Goal: Obtain resource: Obtain resource

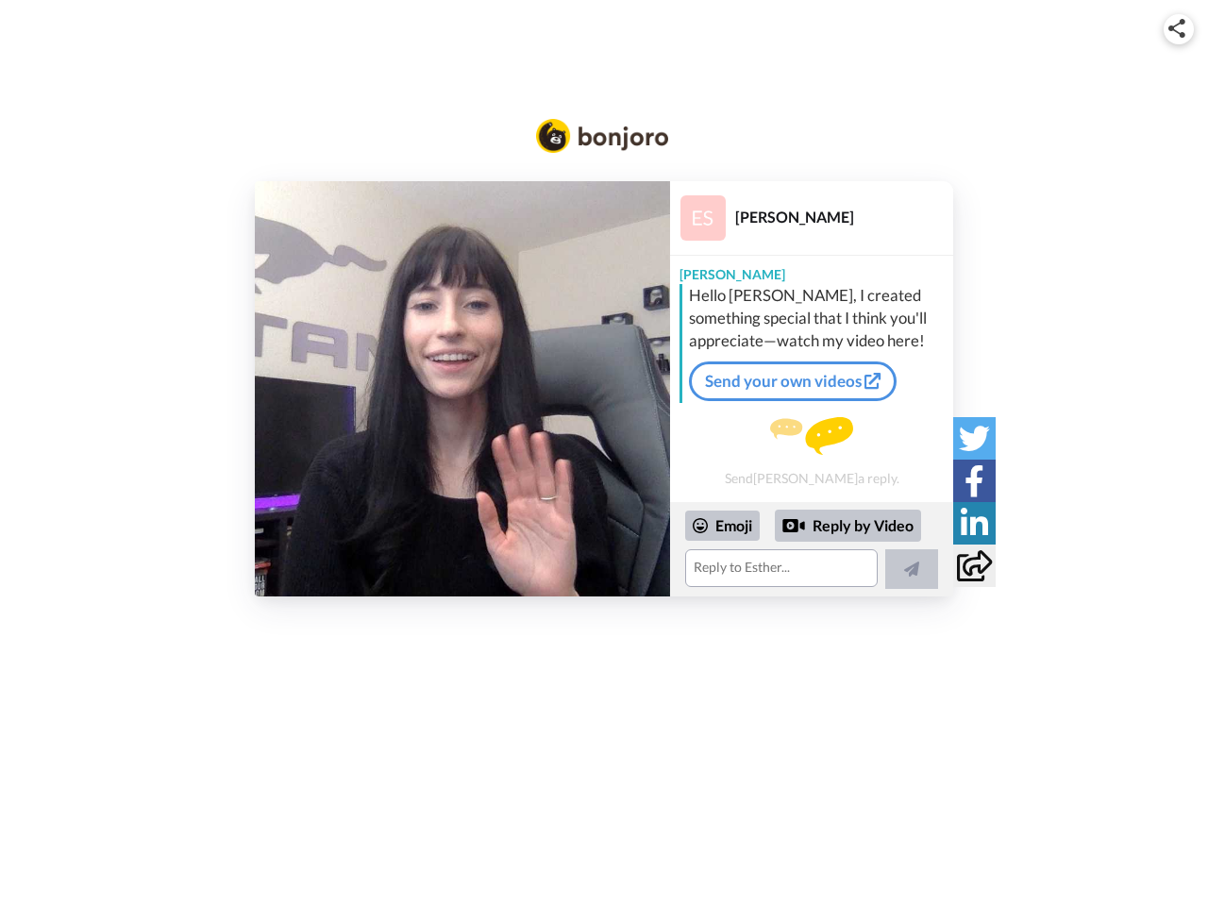
click at [1178, 28] on img at bounding box center [1176, 28] width 17 height 19
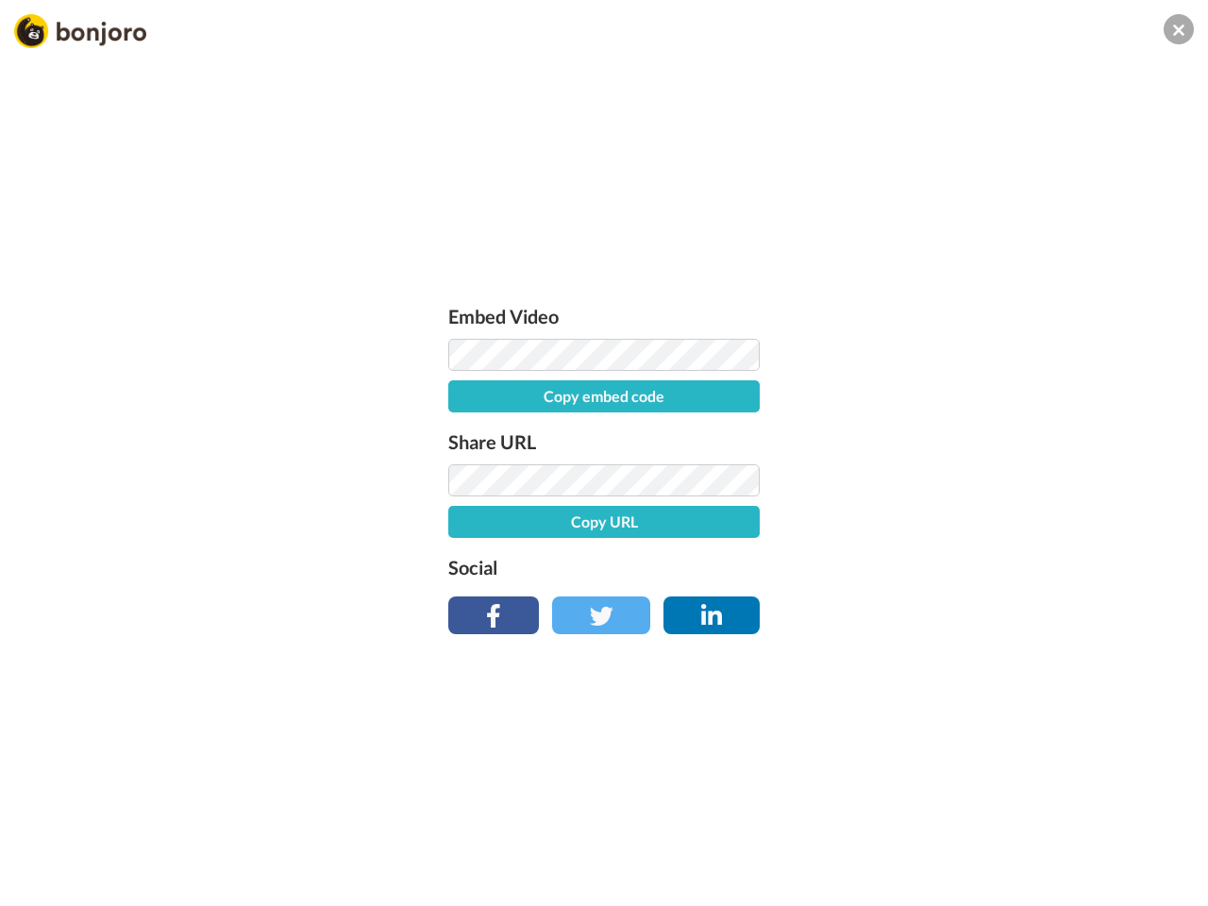
click at [462, 389] on button "Copy embed code" at bounding box center [603, 396] width 311 height 32
click at [811, 549] on div "Embed Video Embed code copied! Share URL Copy URL Social" at bounding box center [604, 555] width 1208 height 906
click at [723, 526] on button "Copy URL" at bounding box center [603, 522] width 311 height 32
click at [848, 526] on div "Embed Video Embed code copied! Share URL Copy URL Social" at bounding box center [604, 555] width 1208 height 906
click at [911, 569] on div "Embed Video Embed code copied! Share URL URL copied! Social" at bounding box center [604, 555] width 1208 height 906
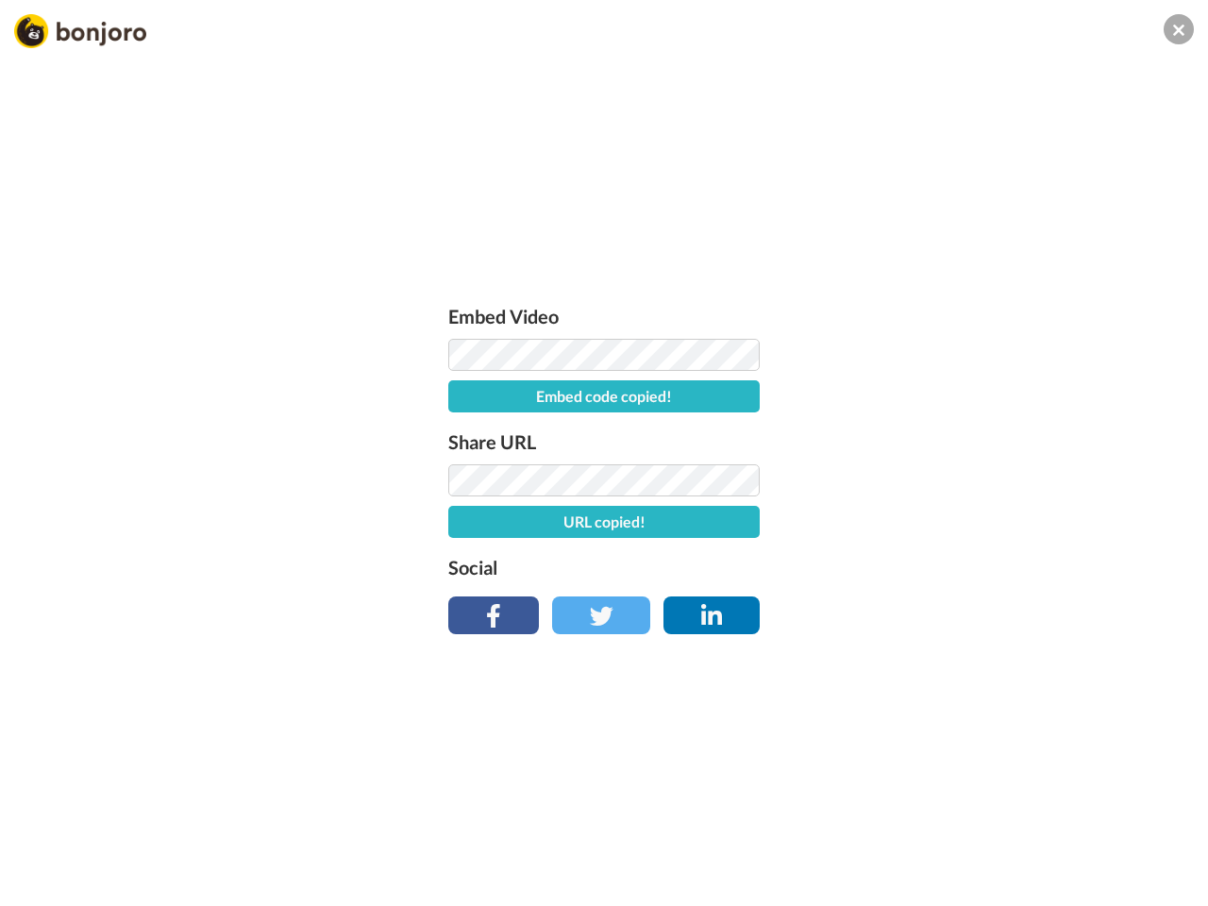
click at [974, 438] on div "Embed Video Embed code copied! Share URL URL copied! Social" at bounding box center [604, 555] width 1208 height 906
click at [974, 480] on div "Embed Video Embed code copied! Share URL URL copied! Social" at bounding box center [604, 555] width 1208 height 906
click at [974, 523] on div "Embed Video Embed code copied! Share URL URL copied! Social" at bounding box center [604, 555] width 1208 height 906
click at [974, 565] on div "Embed Video Embed code copied! Share URL URL copied! Social" at bounding box center [604, 555] width 1208 height 906
